Goal: Information Seeking & Learning: Learn about a topic

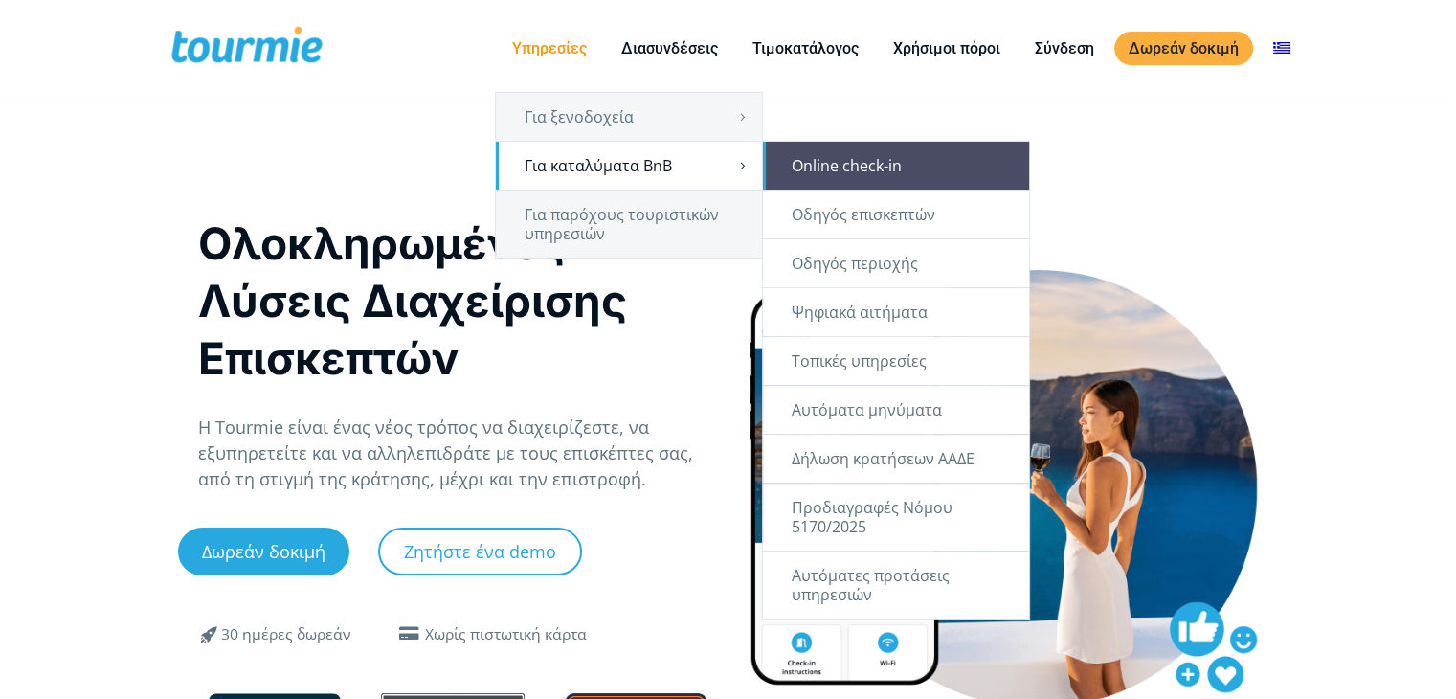
click at [822, 178] on link "Online check-in" at bounding box center [896, 166] width 266 height 48
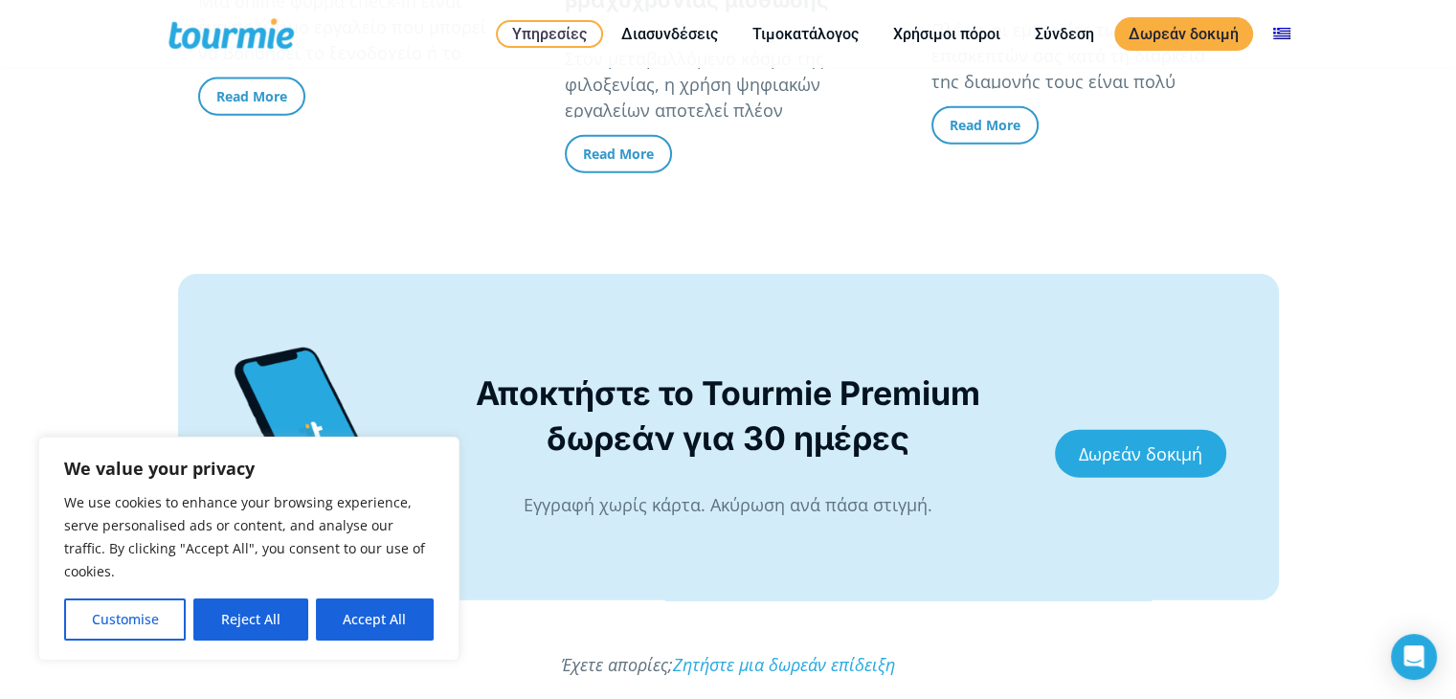
scroll to position [4480, 0]
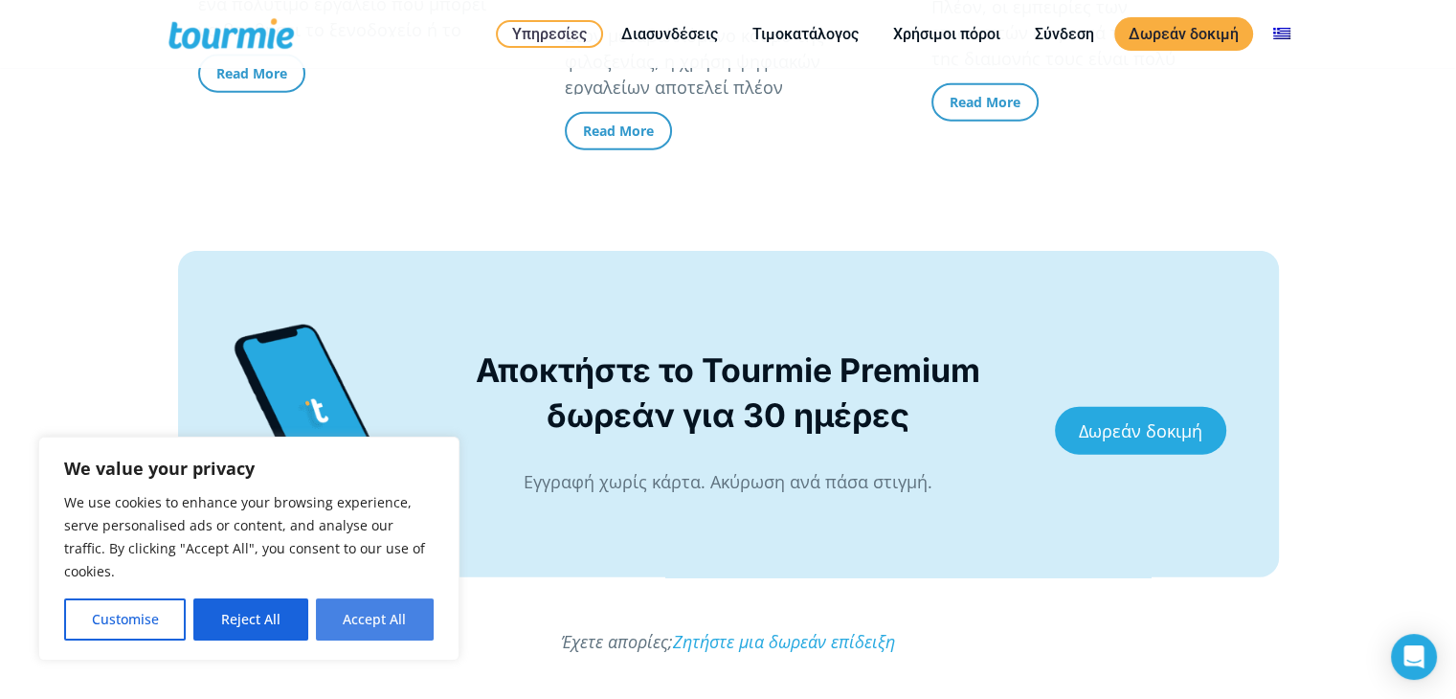
click at [391, 620] on button "Accept All" at bounding box center [375, 619] width 118 height 42
checkbox input "true"
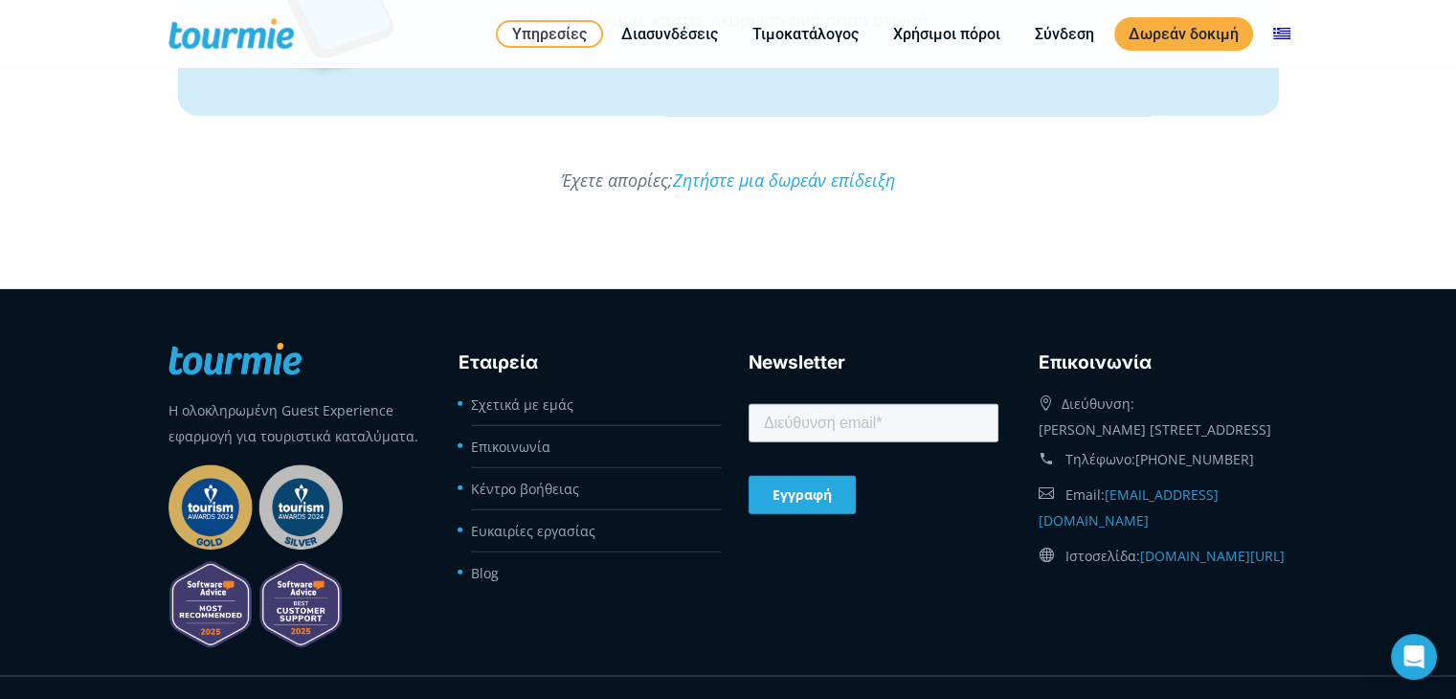
scroll to position [4963, 0]
